Goal: Obtain resource: Download file/media

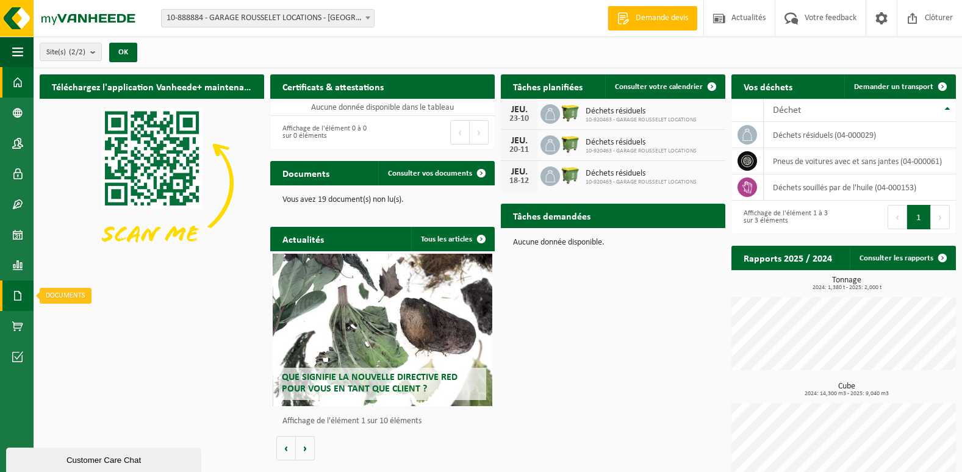
click at [14, 293] on span at bounding box center [17, 296] width 11 height 30
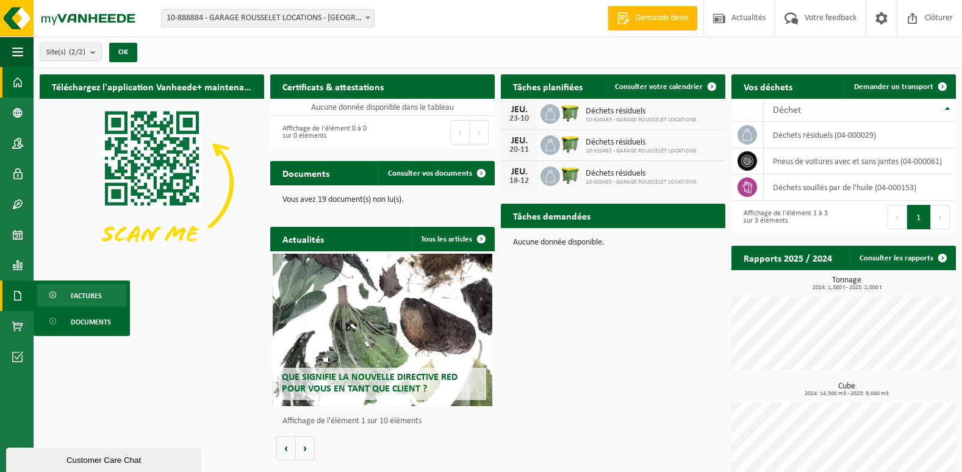
click at [112, 291] on link "Factures" at bounding box center [82, 295] width 90 height 23
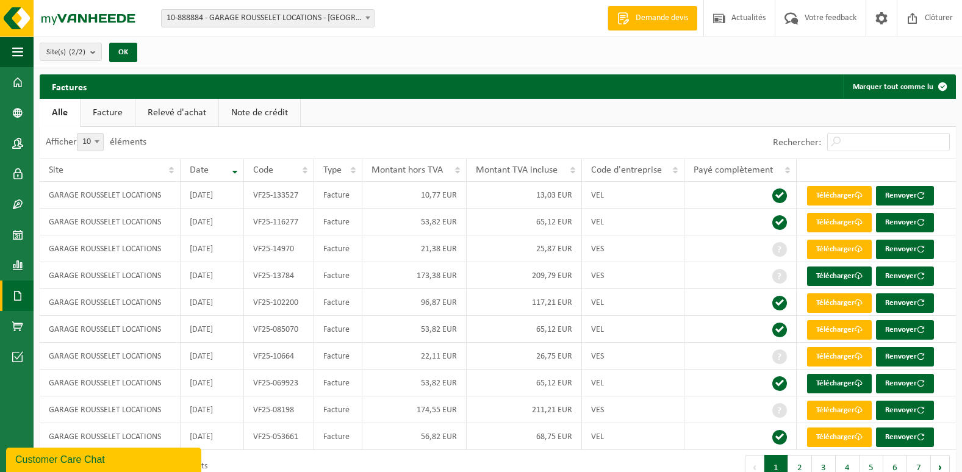
scroll to position [24, 0]
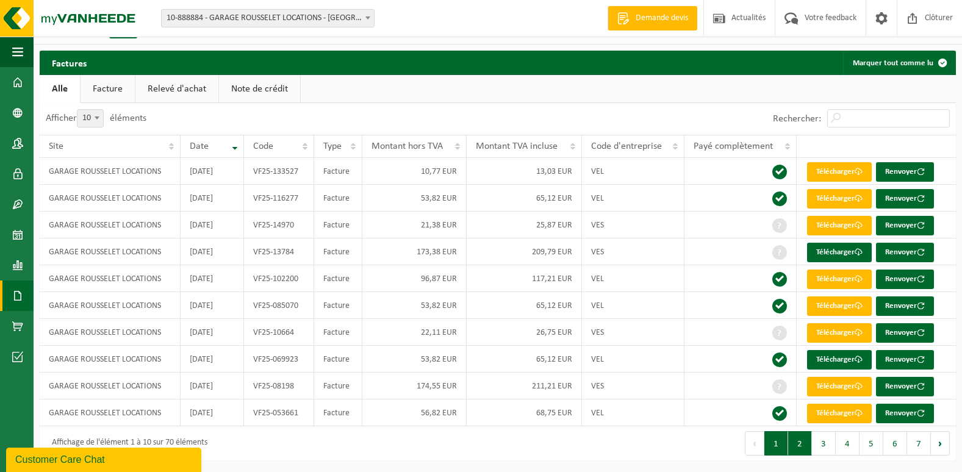
click at [803, 440] on button "2" at bounding box center [800, 443] width 24 height 24
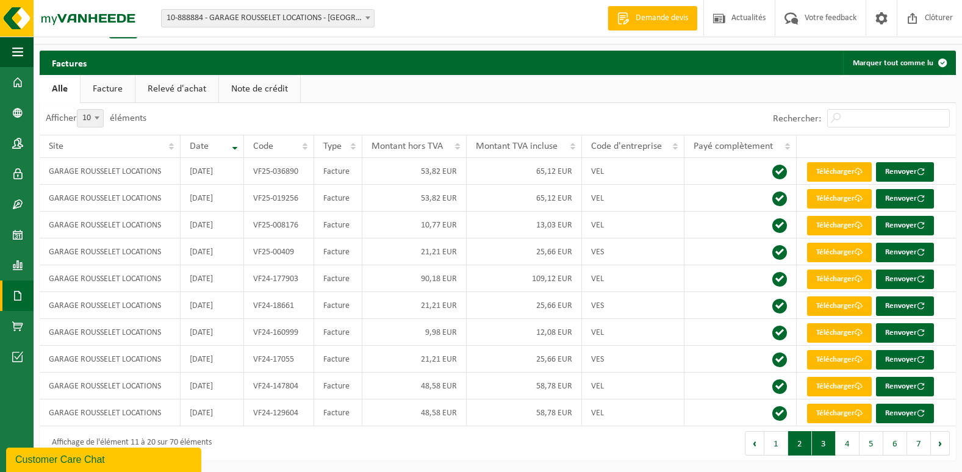
click at [819, 446] on button "3" at bounding box center [824, 443] width 24 height 24
click at [777, 445] on button "1" at bounding box center [776, 443] width 24 height 24
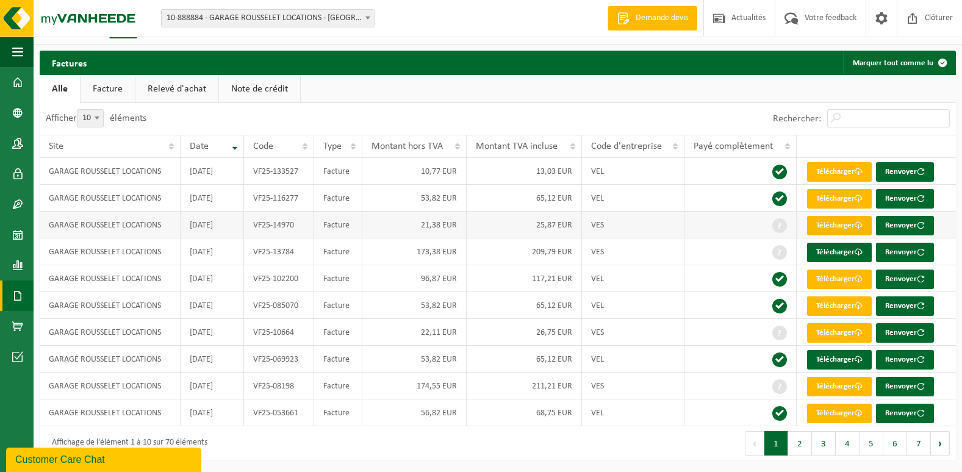
click at [848, 228] on link "Télécharger" at bounding box center [839, 226] width 65 height 20
click at [832, 251] on link "Télécharger" at bounding box center [839, 253] width 65 height 20
